Goal: Task Accomplishment & Management: Manage account settings

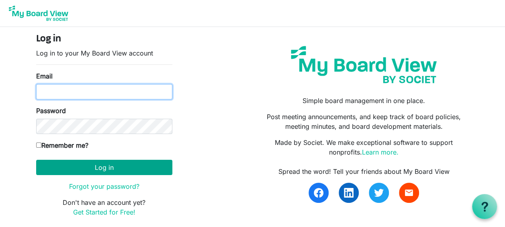
type input "[EMAIL_ADDRESS][DOMAIN_NAME]"
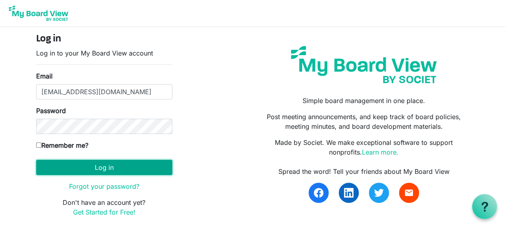
click at [102, 164] on button "Log in" at bounding box center [104, 167] width 136 height 15
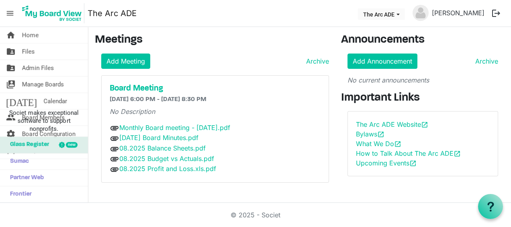
drag, startPoint x: 141, startPoint y: 100, endPoint x: 93, endPoint y: 85, distance: 49.6
click at [93, 85] on div "Meetings Add Meeting Archive Board Meeting [DATE] 6:00 PM - [DATE] 8:30 PM No D…" at bounding box center [212, 111] width 246 height 156
click at [175, 125] on link "Monthly Board meeting - [DATE].pdf" at bounding box center [174, 127] width 111 height 8
